Goal: Task Accomplishment & Management: Manage account settings

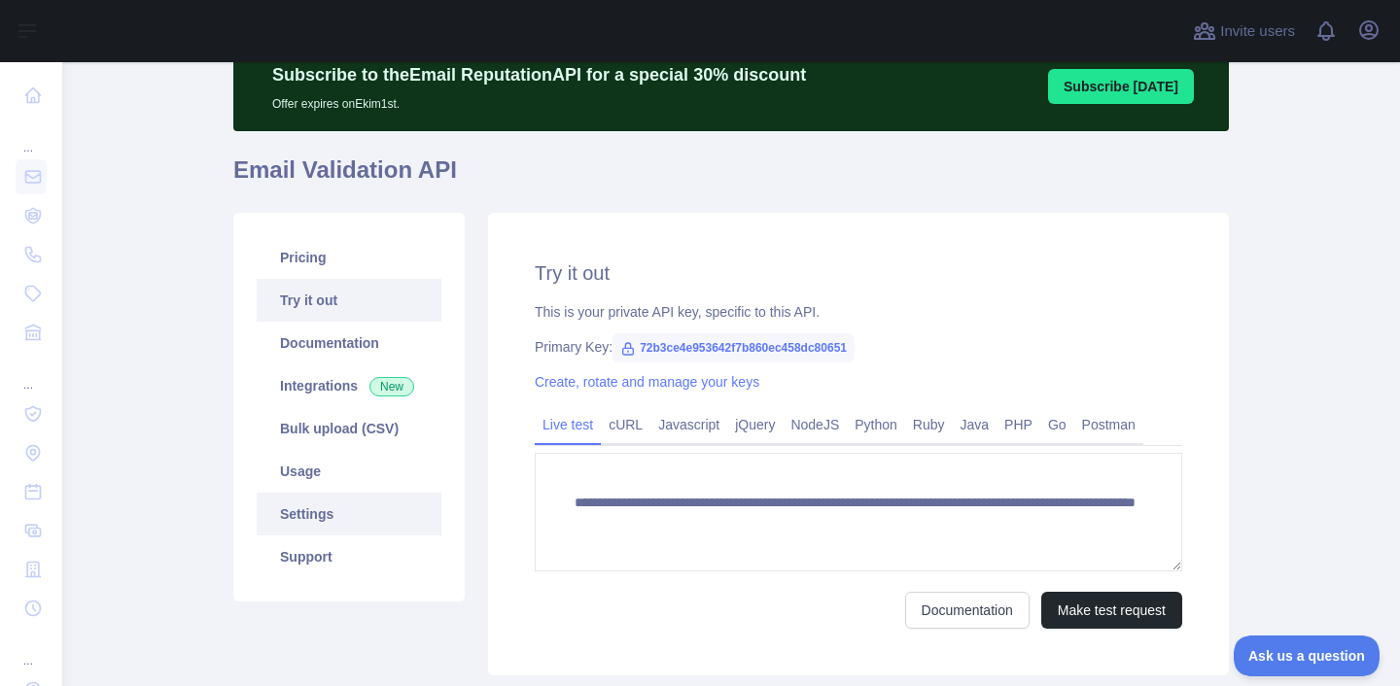
scroll to position [85, 0]
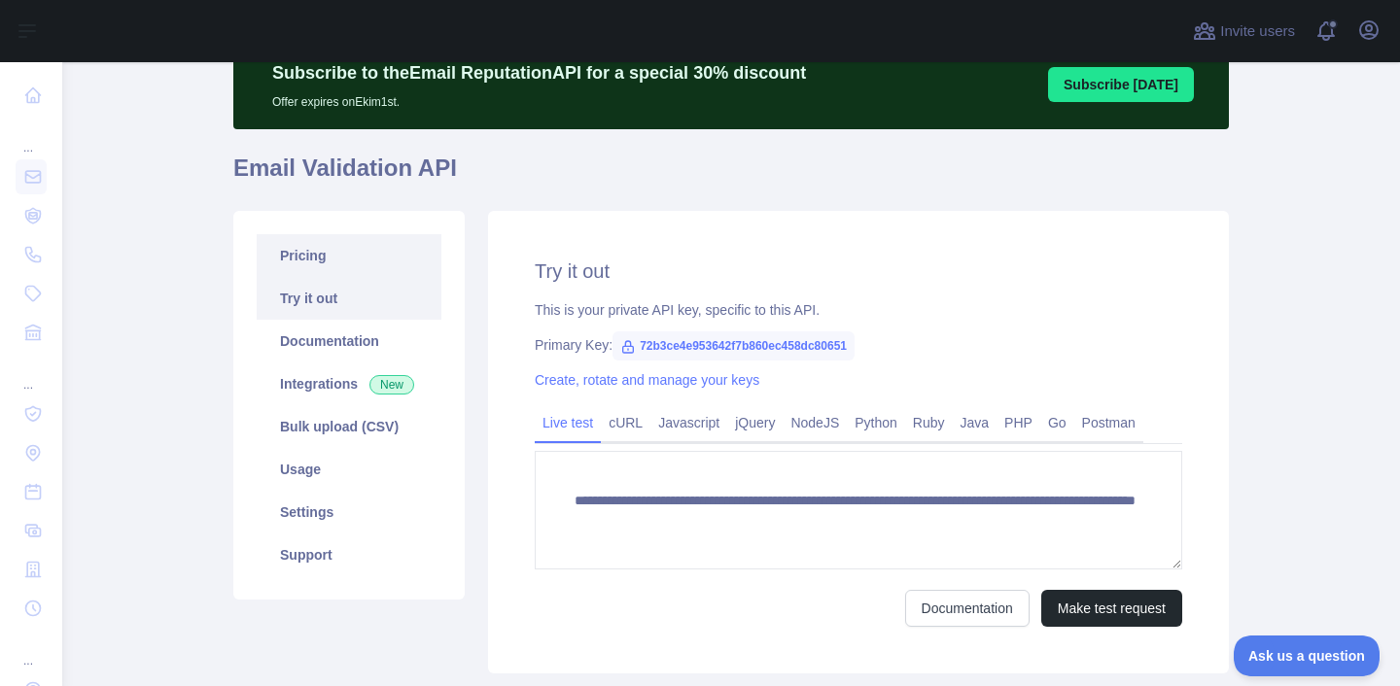
click at [337, 263] on link "Pricing" at bounding box center [349, 255] width 185 height 43
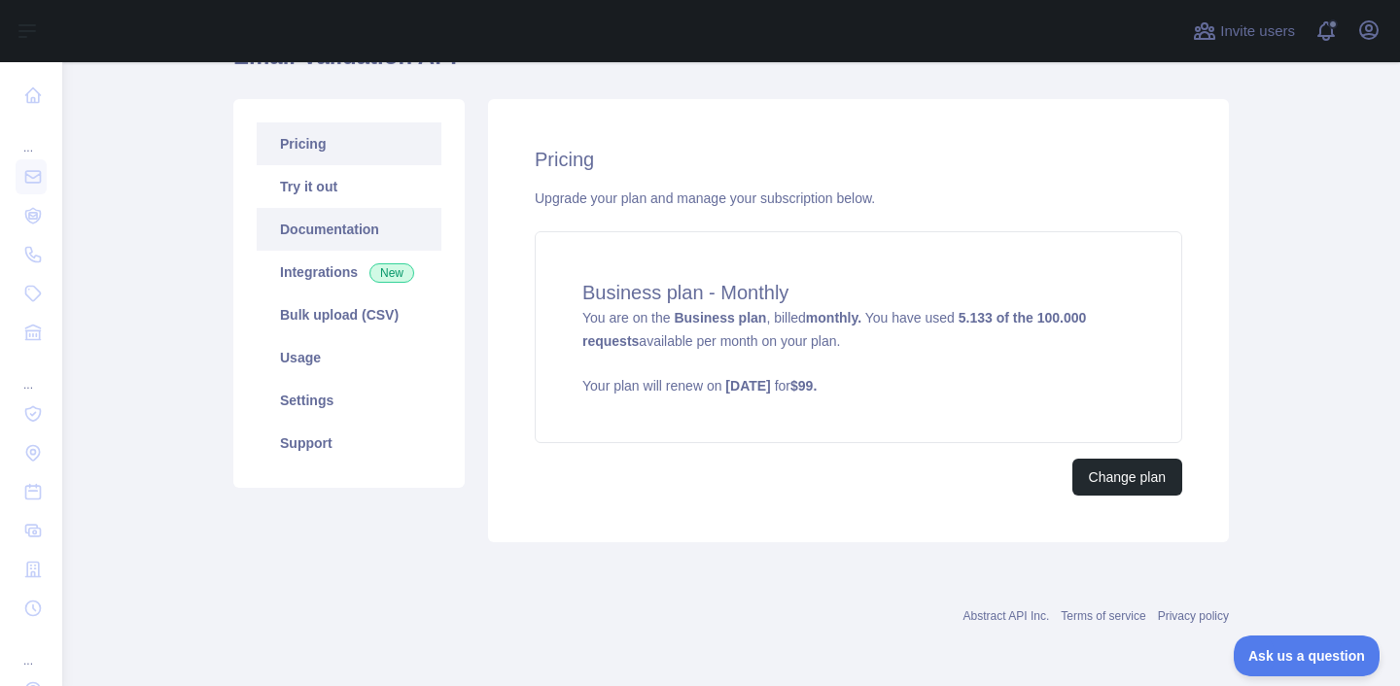
click at [338, 231] on link "Documentation" at bounding box center [349, 229] width 185 height 43
click at [617, 346] on strong "5.133 of the 100.000 requests" at bounding box center [833, 329] width 503 height 39
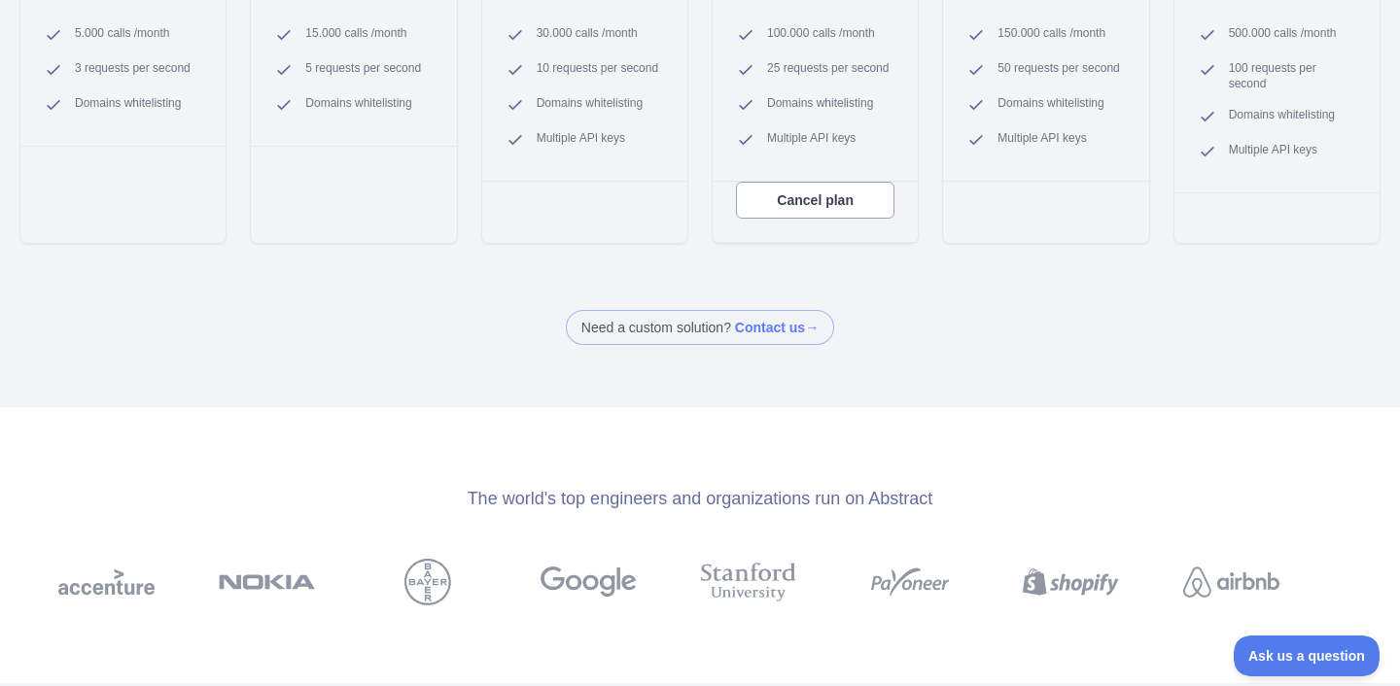
scroll to position [126, 0]
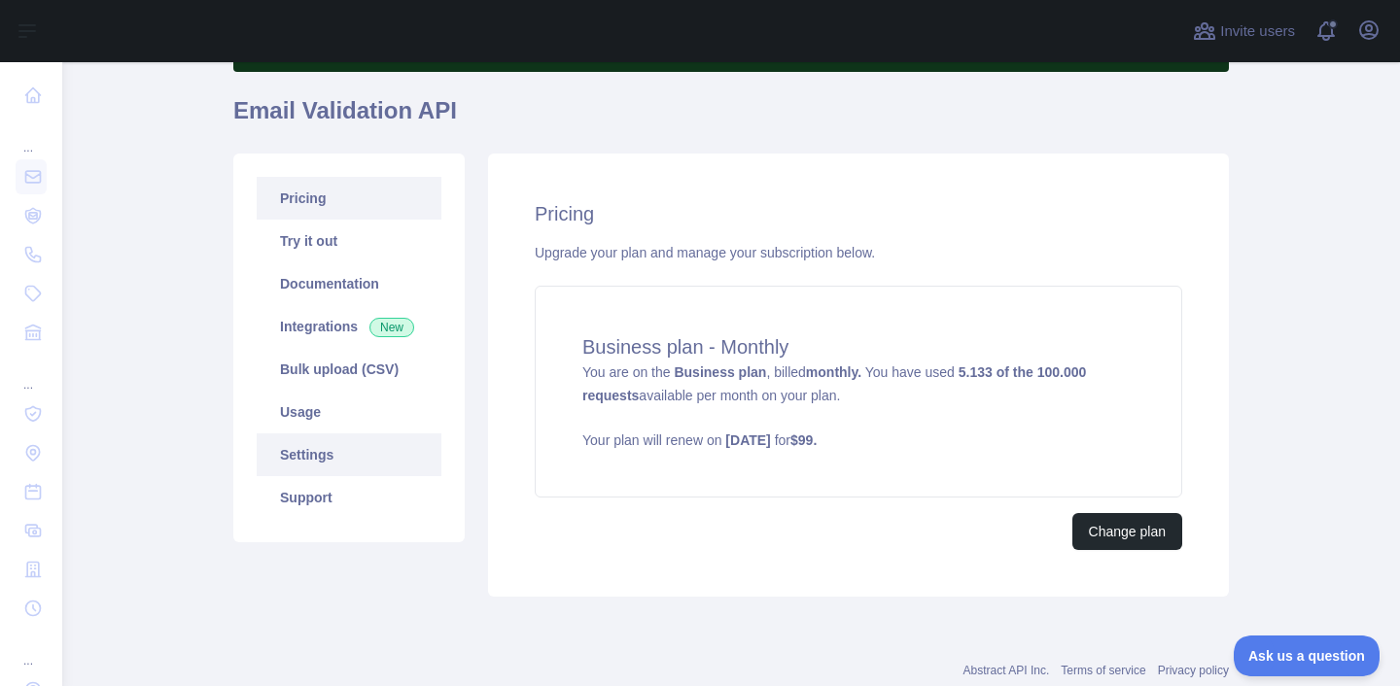
click at [308, 467] on link "Settings" at bounding box center [349, 454] width 185 height 43
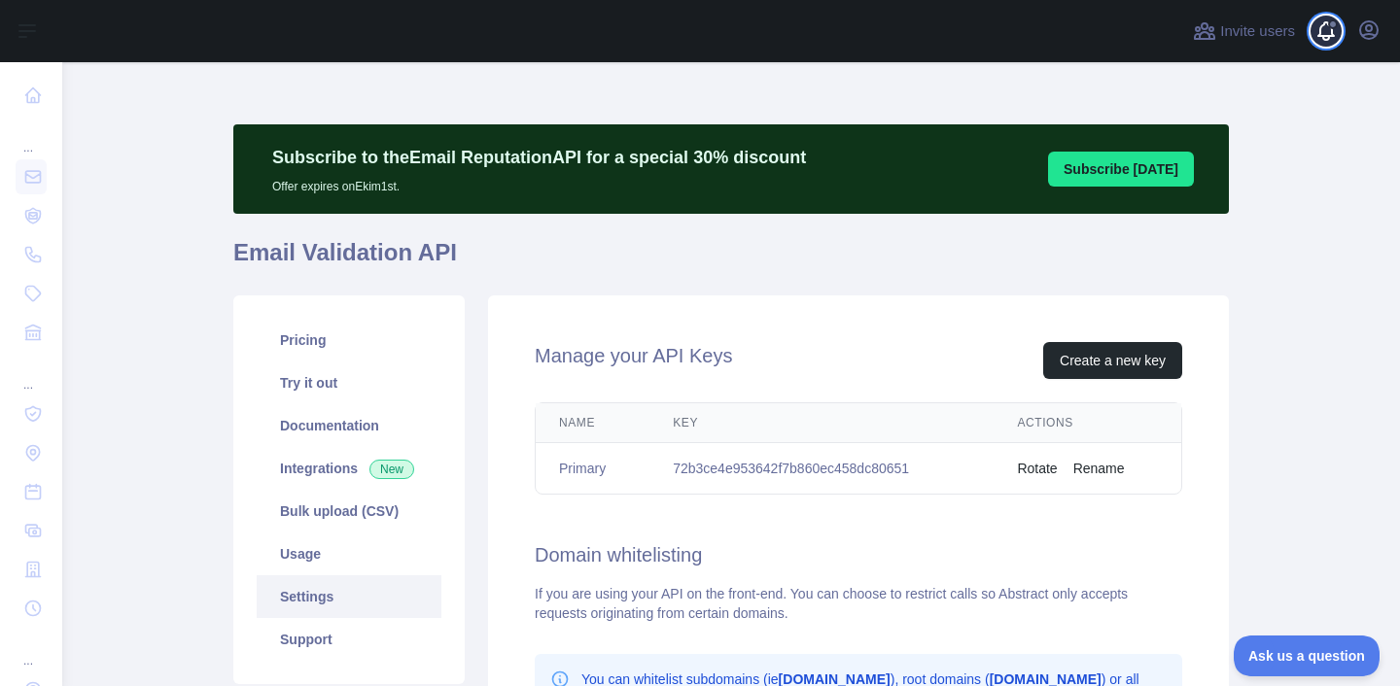
click at [1327, 36] on span at bounding box center [1333, 31] width 39 height 62
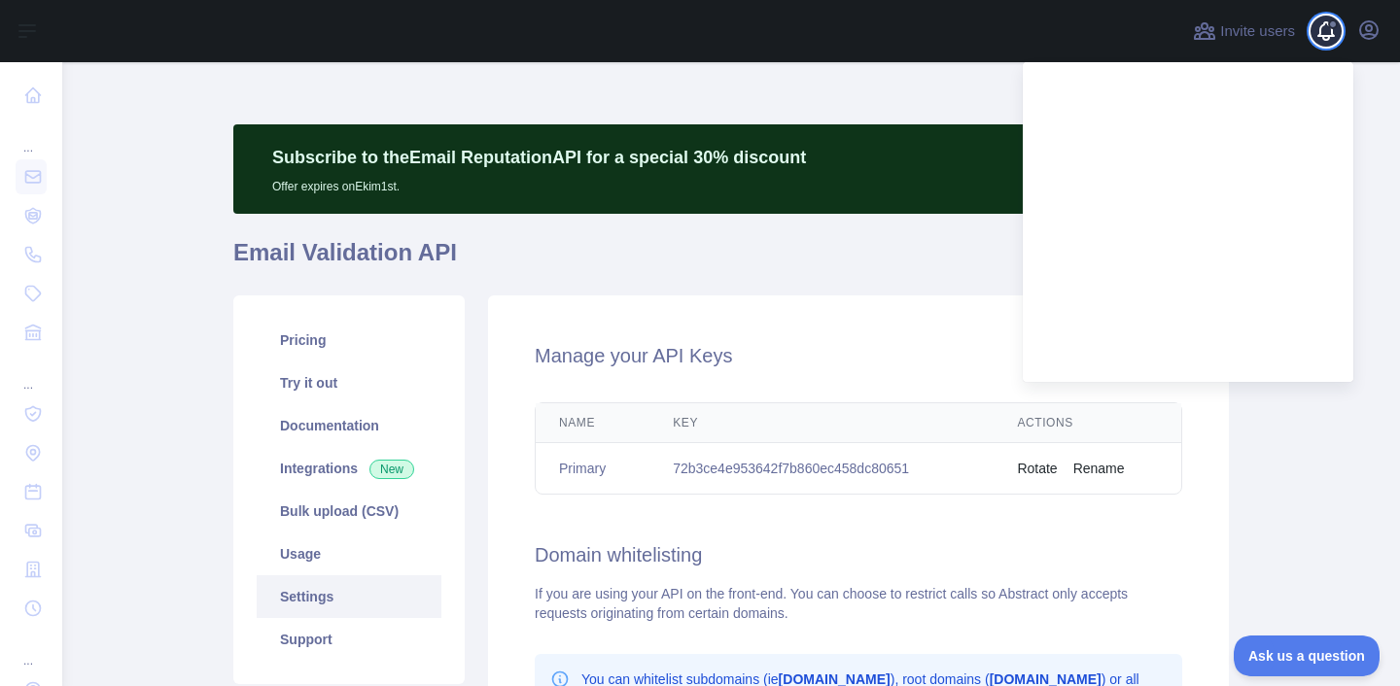
click at [1326, 36] on span at bounding box center [1333, 31] width 39 height 62
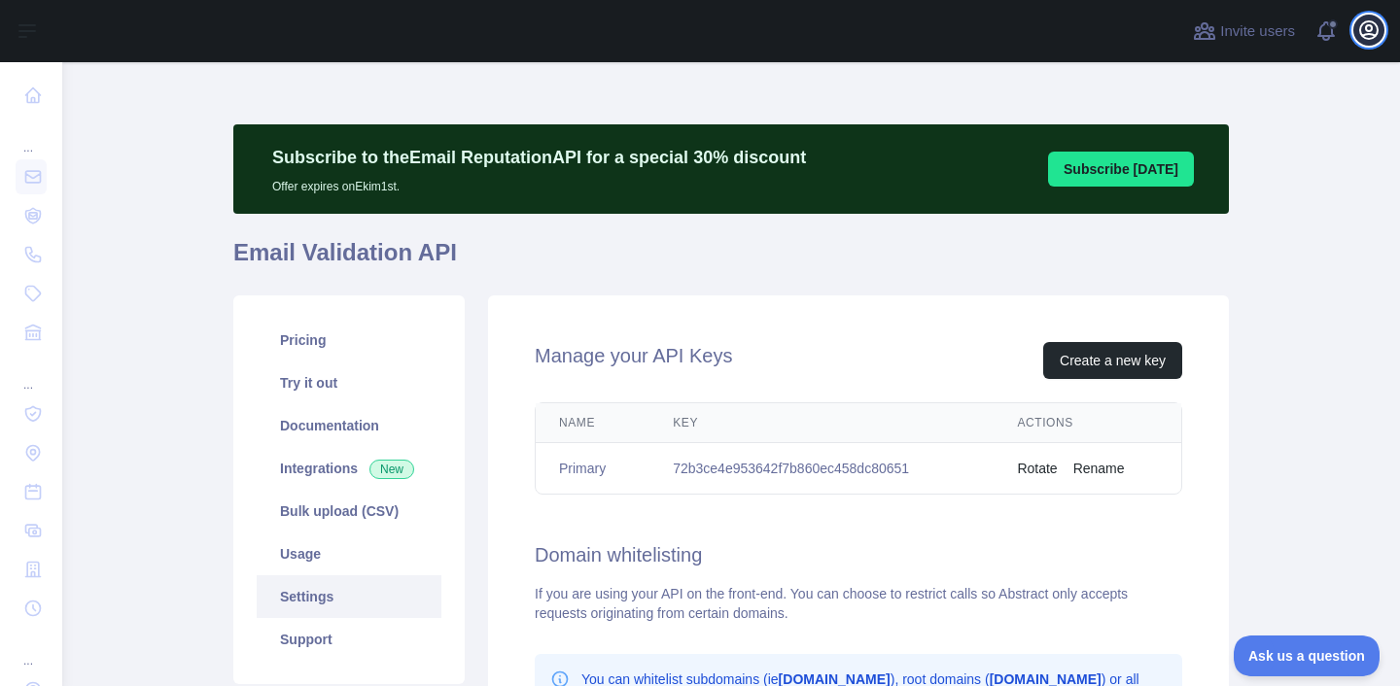
click at [1365, 32] on icon "button" at bounding box center [1368, 29] width 23 height 23
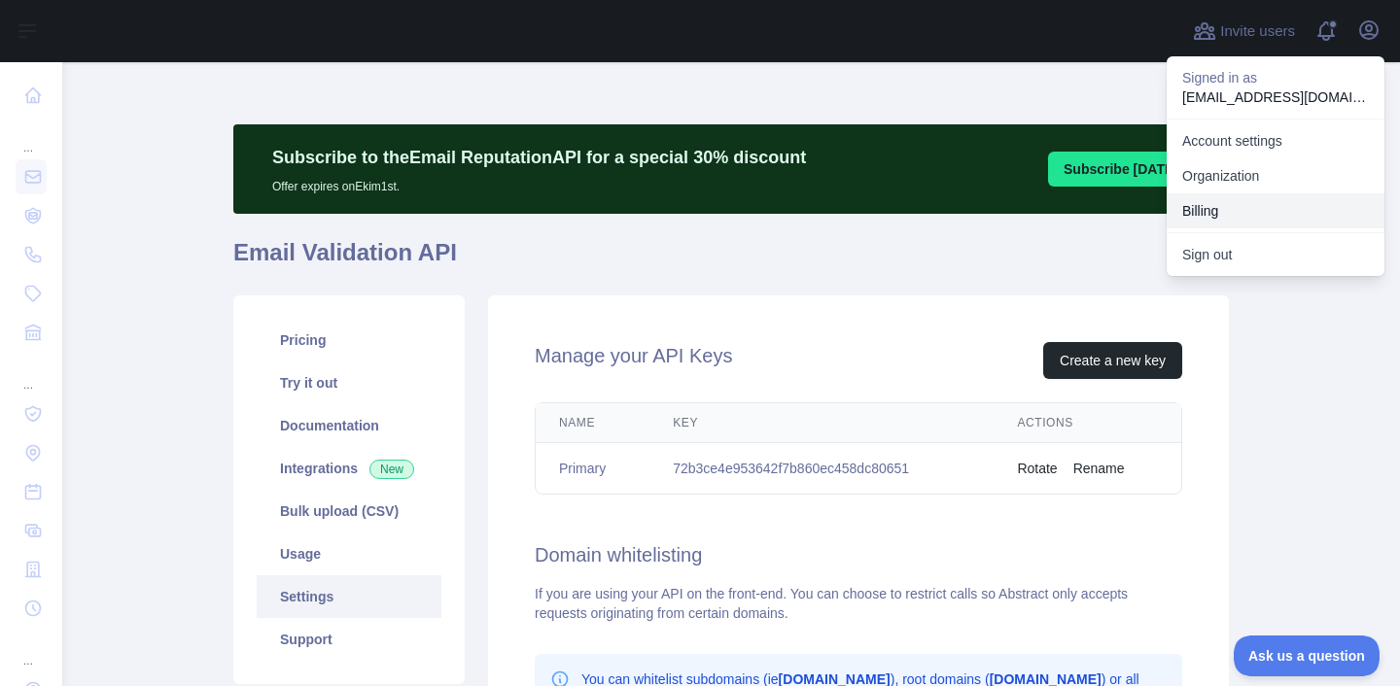
click at [1220, 208] on button "Billing" at bounding box center [1275, 210] width 218 height 35
